Goal: Task Accomplishment & Management: Use online tool/utility

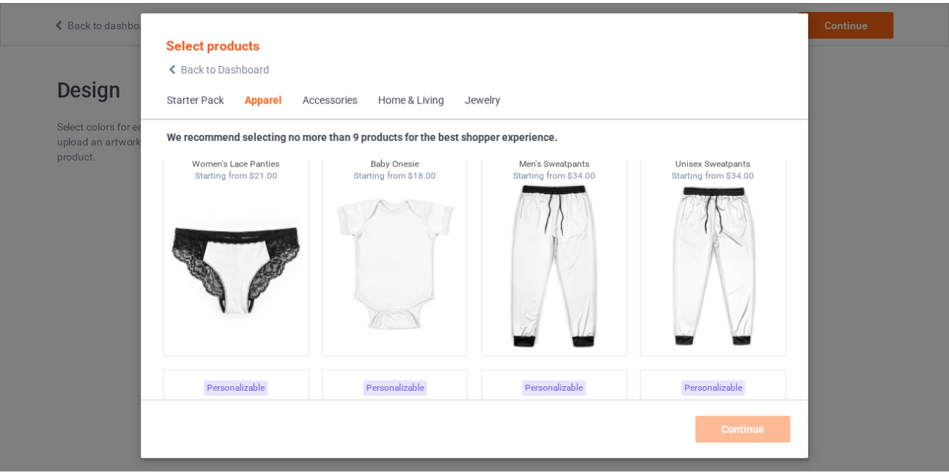
scroll to position [2085, 0]
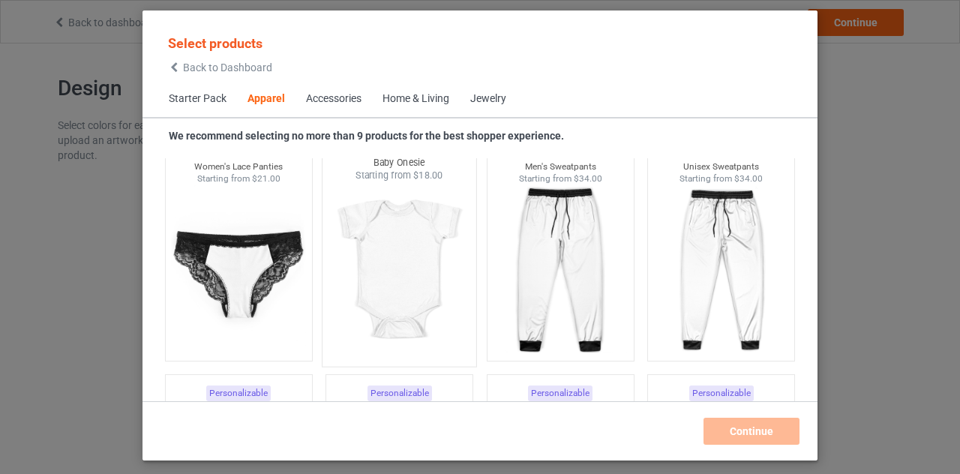
click at [396, 262] on img at bounding box center [399, 270] width 141 height 176
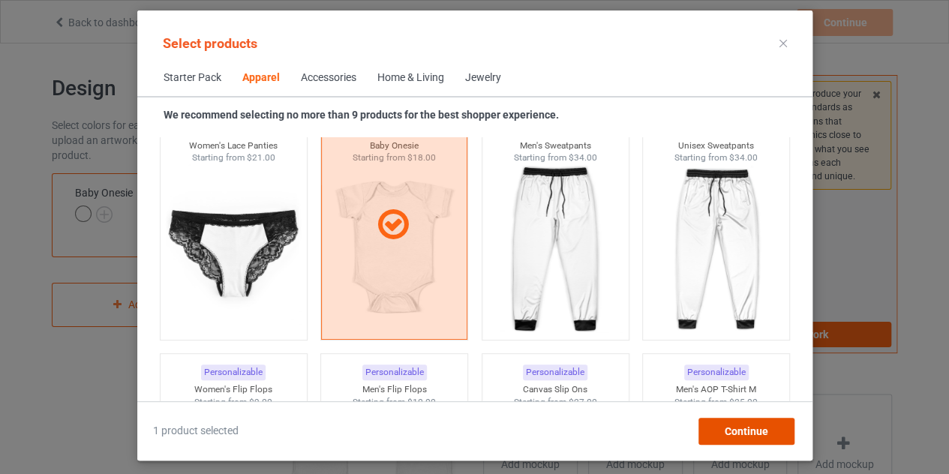
click at [735, 427] on span "Continue" at bounding box center [746, 431] width 44 height 12
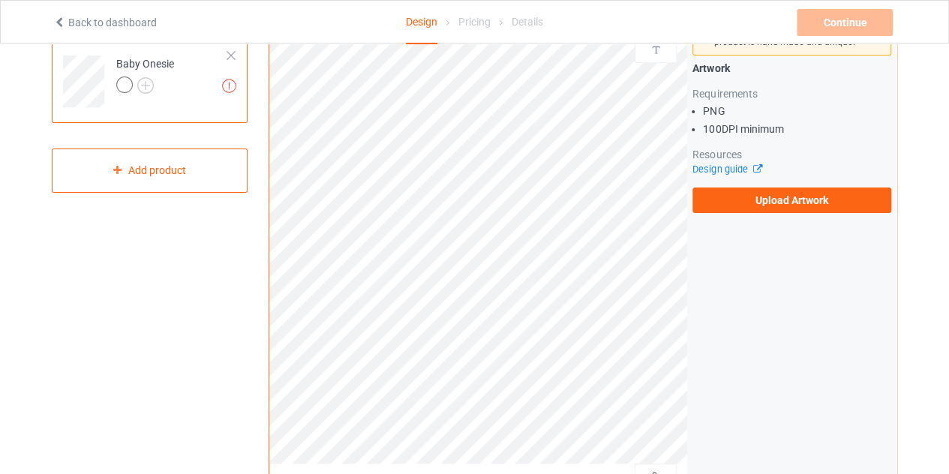
scroll to position [134, 0]
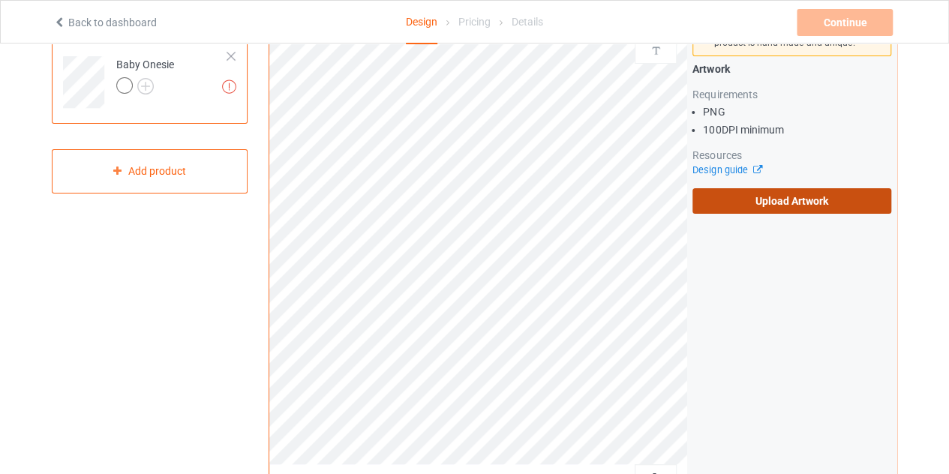
click at [748, 199] on label "Upload Artwork" at bounding box center [792, 201] width 199 height 26
click at [0, 0] on input "Upload Artwork" at bounding box center [0, 0] width 0 height 0
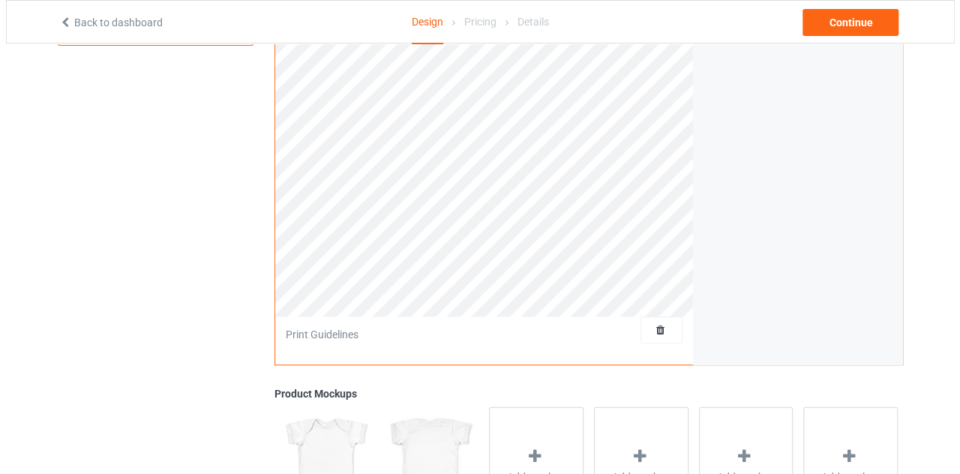
scroll to position [290, 0]
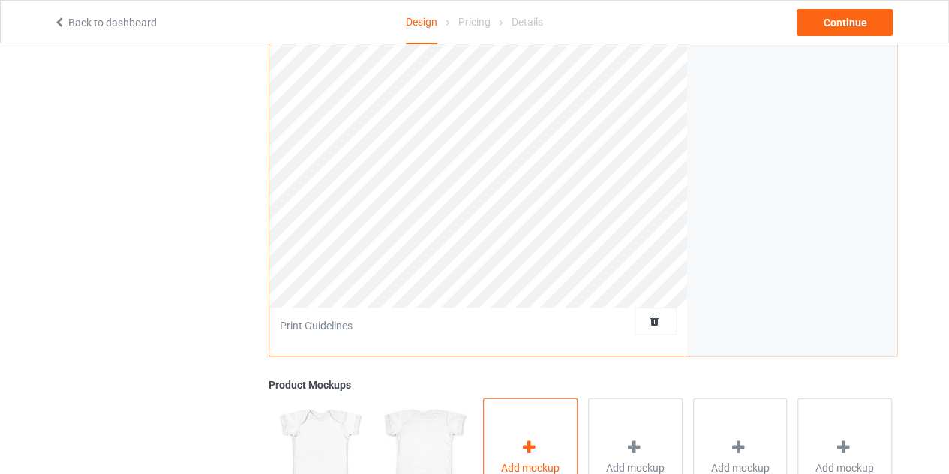
click at [555, 425] on div "Add mockup" at bounding box center [530, 457] width 95 height 118
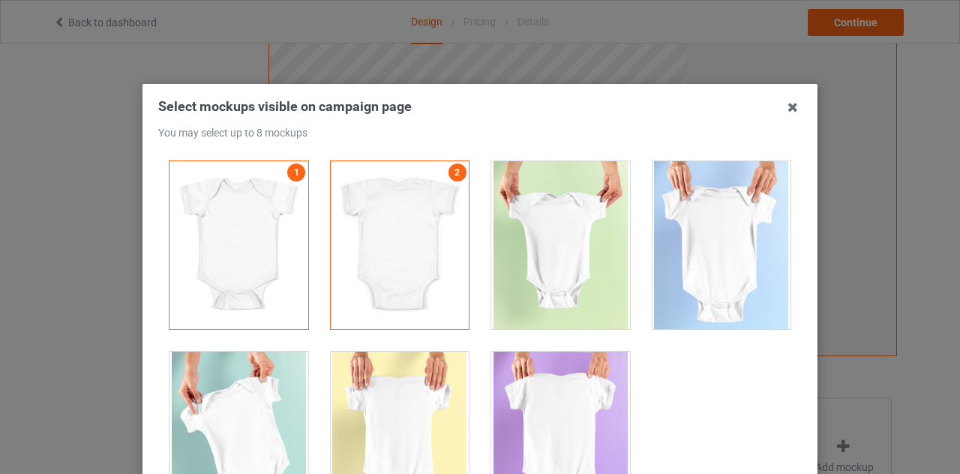
click at [607, 254] on div at bounding box center [560, 245] width 139 height 168
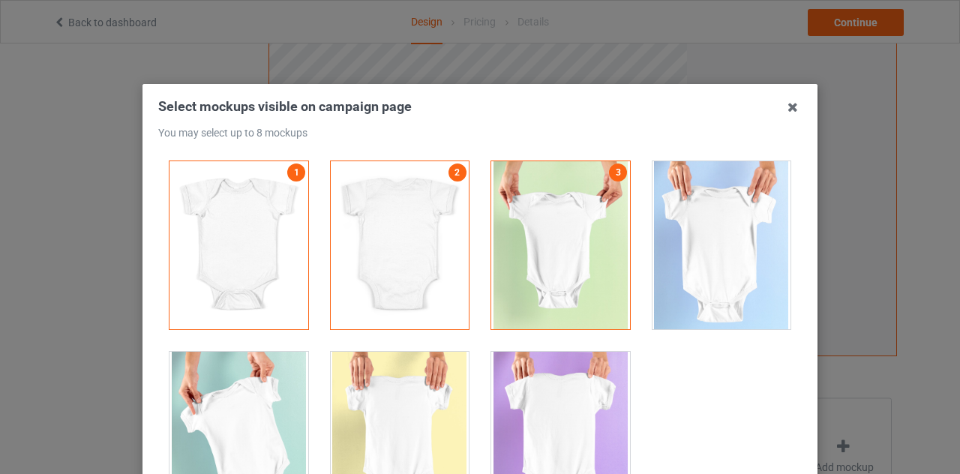
scroll to position [0, 0]
click at [695, 233] on div at bounding box center [722, 245] width 139 height 168
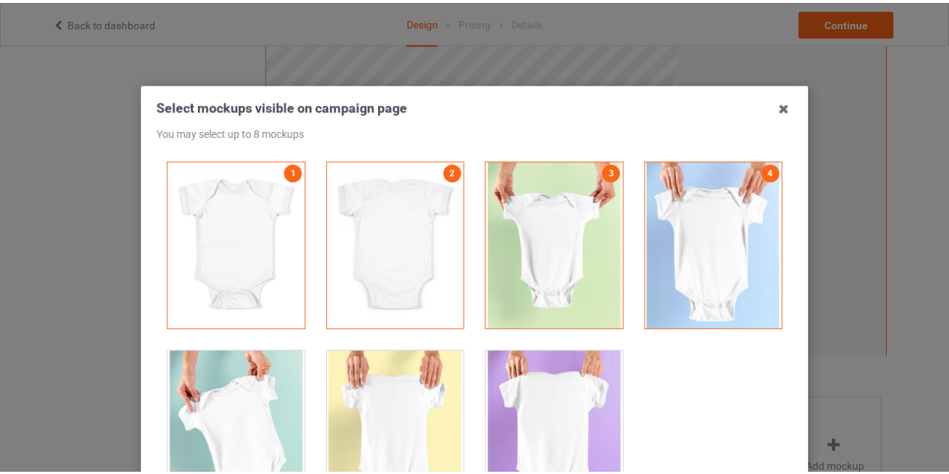
scroll to position [208, 0]
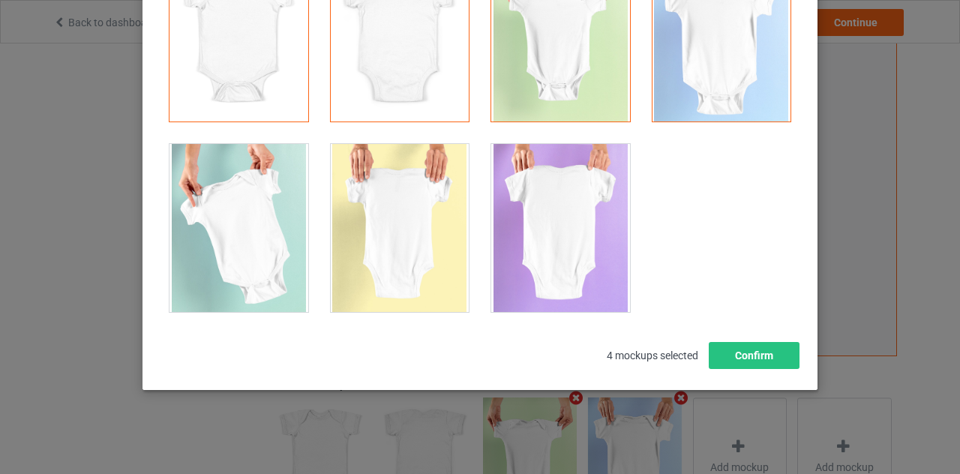
click at [540, 221] on div at bounding box center [560, 228] width 139 height 168
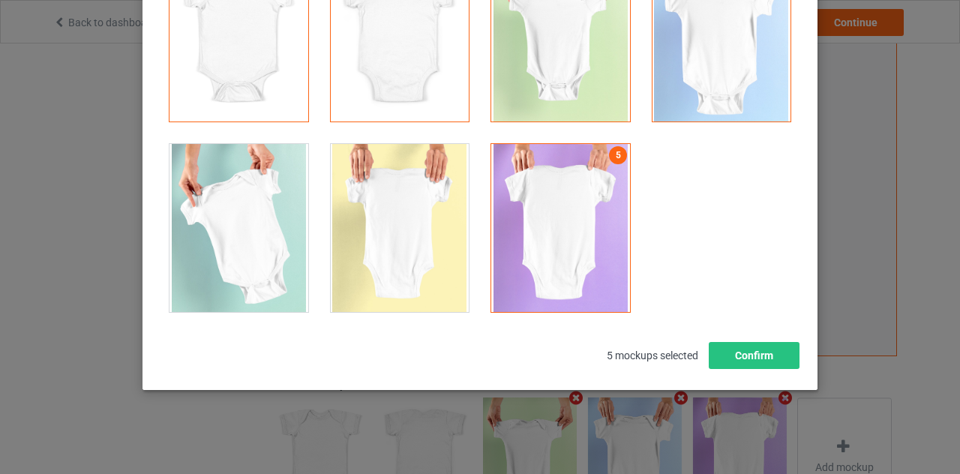
click at [254, 215] on div at bounding box center [239, 228] width 139 height 168
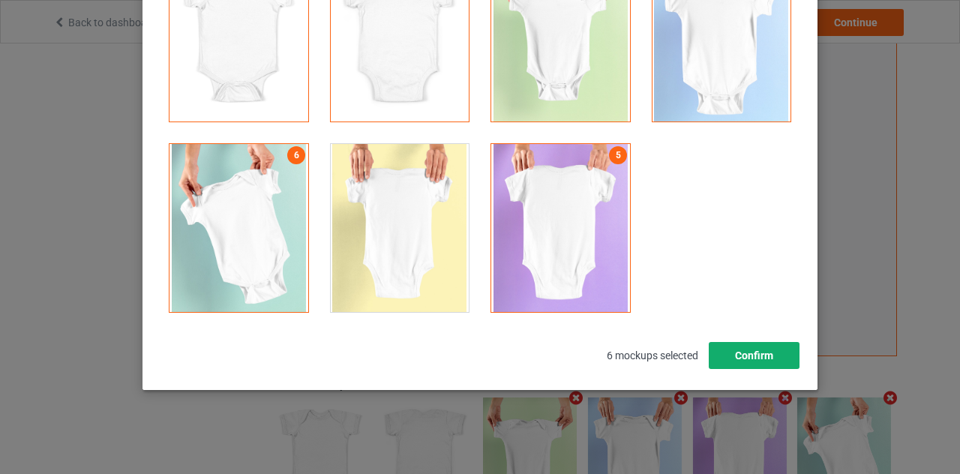
click at [756, 356] on button "Confirm" at bounding box center [754, 355] width 91 height 27
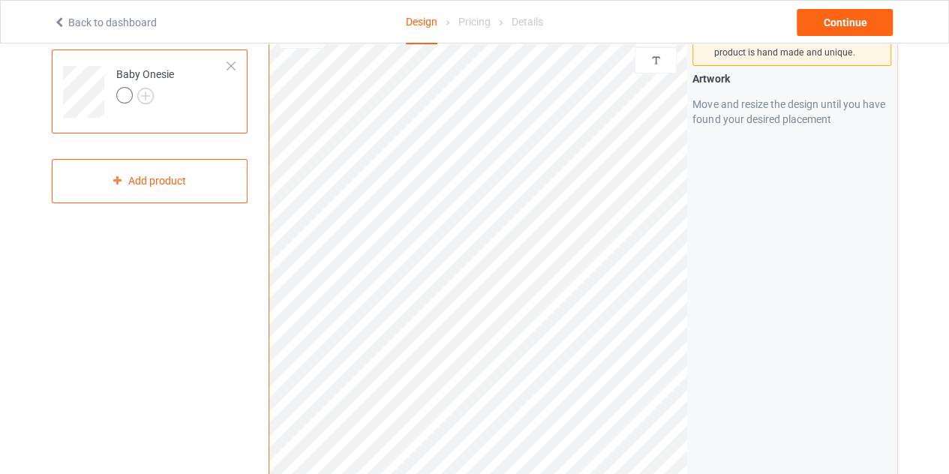
scroll to position [0, 0]
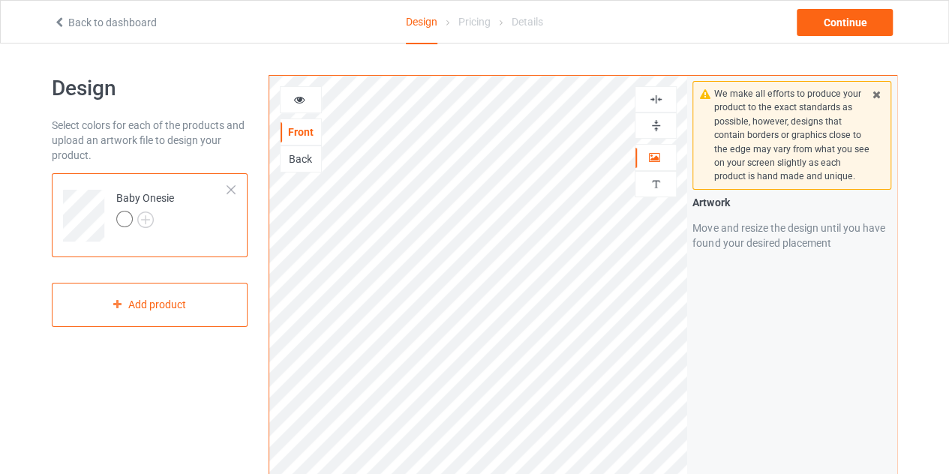
click at [302, 92] on icon at bounding box center [299, 97] width 13 height 11
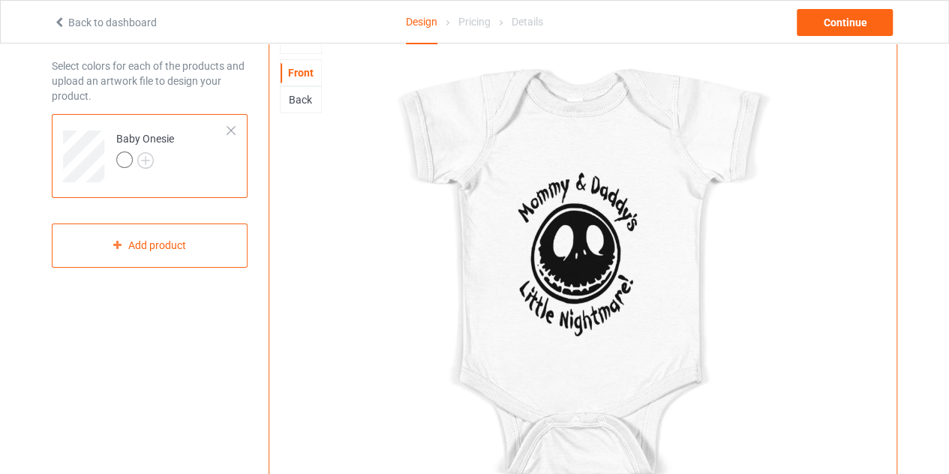
scroll to position [57, 0]
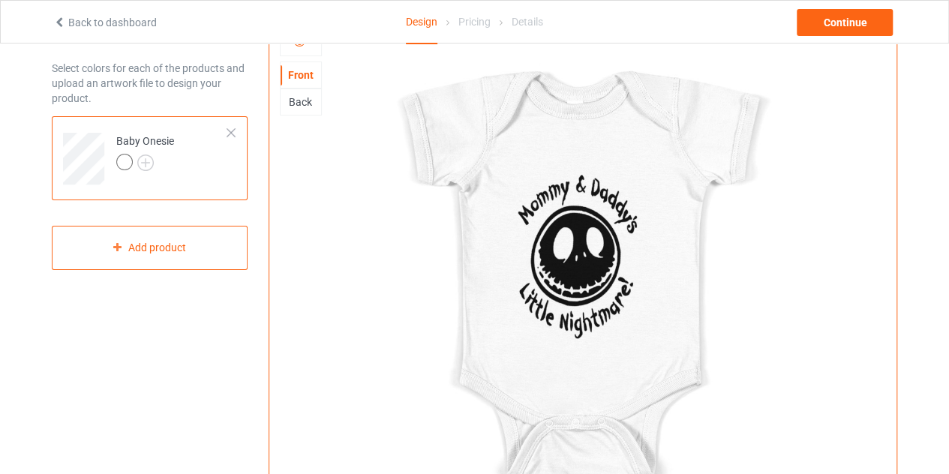
click at [66, 31] on div "Back to dashboard Design Pricing Details Continue" at bounding box center [475, 22] width 864 height 42
click at [59, 23] on icon at bounding box center [59, 20] width 13 height 11
